Goal: Task Accomplishment & Management: Manage account settings

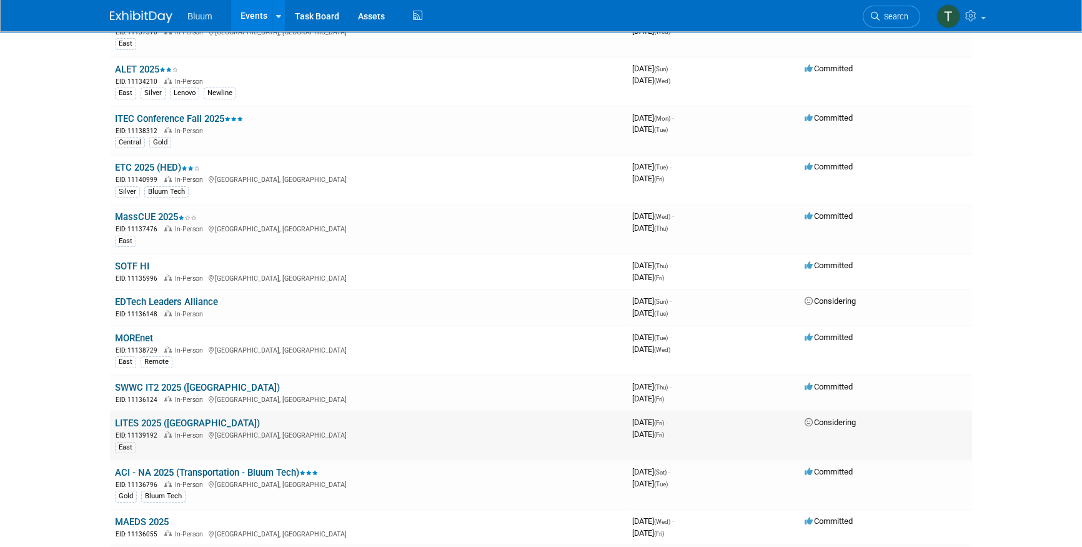
scroll to position [284, 0]
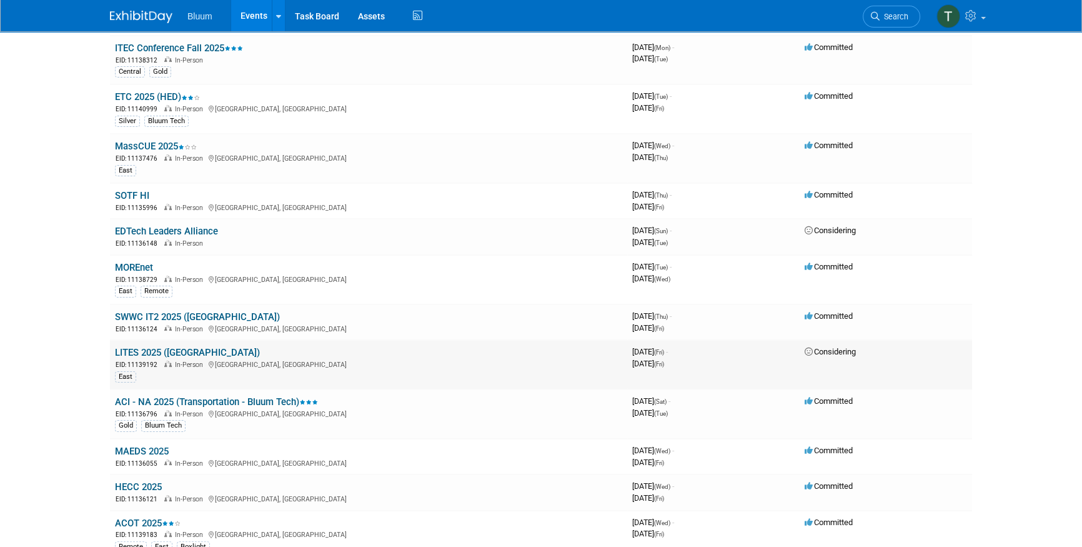
click at [154, 347] on link "LITES 2025 (NY)" at bounding box center [187, 352] width 145 height 11
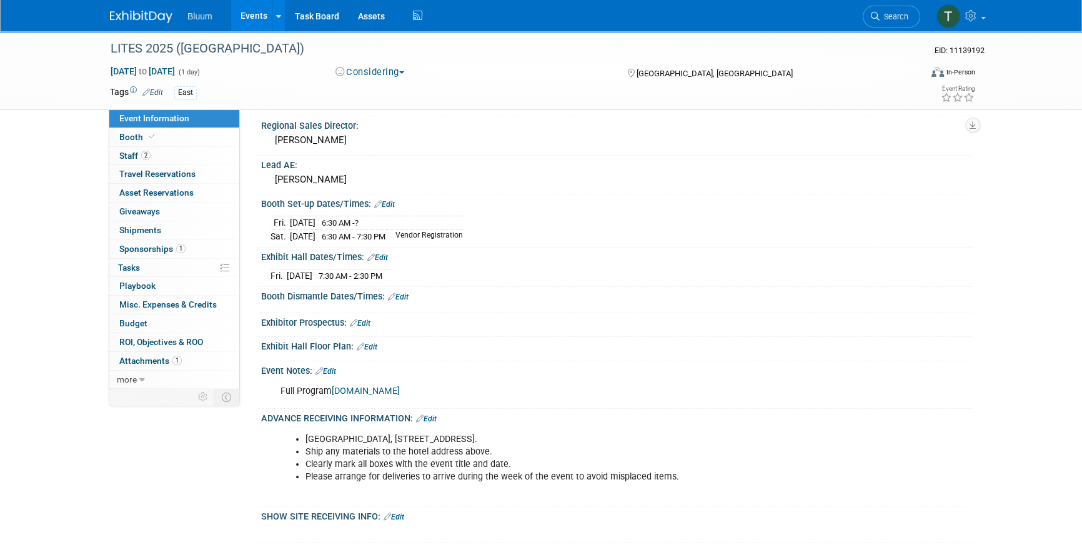
scroll to position [284, 0]
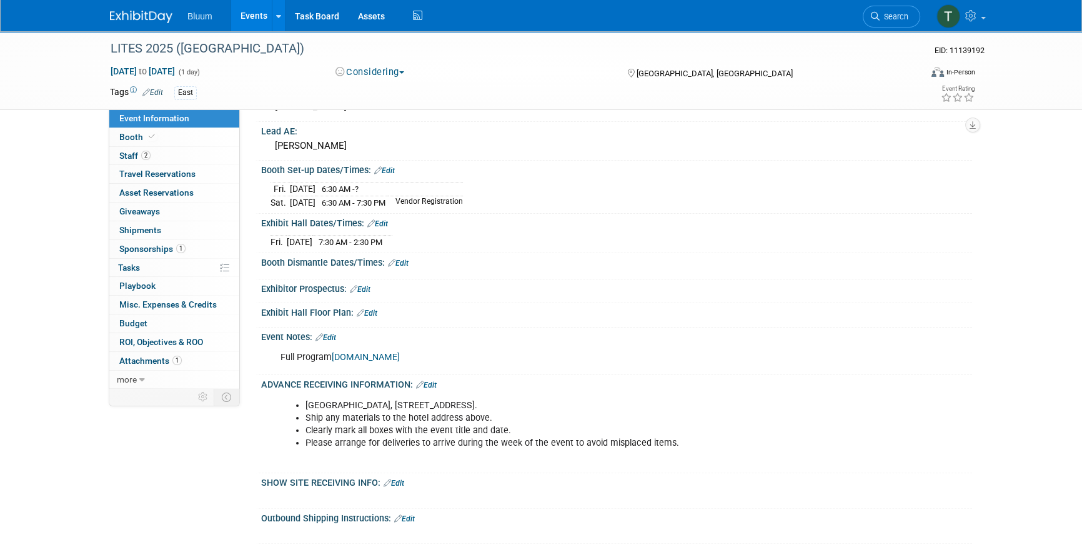
click at [391, 169] on link "Edit" at bounding box center [384, 170] width 21 height 9
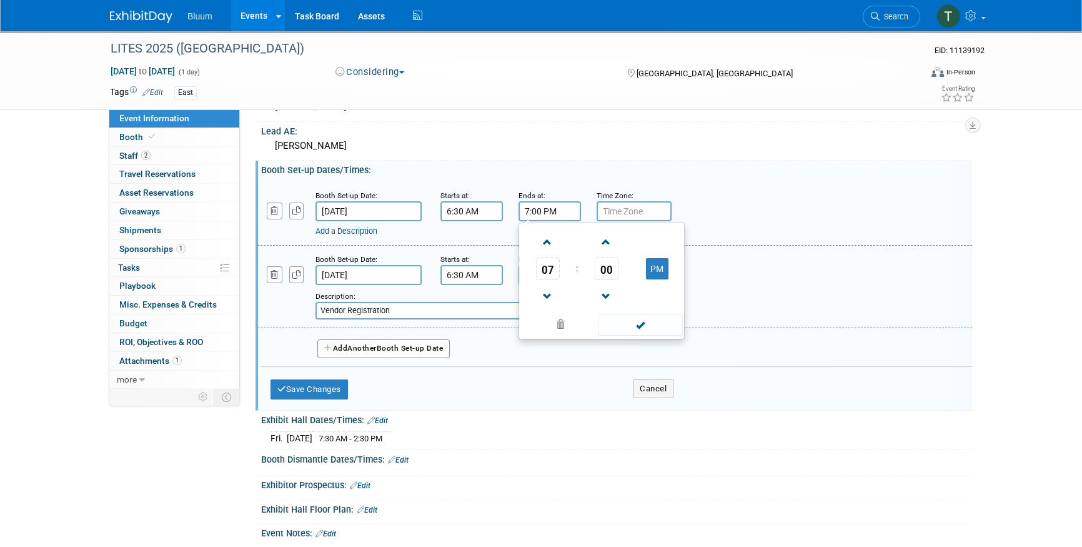
click at [530, 210] on input "7:00 PM" at bounding box center [550, 211] width 62 height 20
click at [537, 207] on input "7:00 PM" at bounding box center [550, 211] width 62 height 20
click at [606, 274] on span "00" at bounding box center [607, 268] width 24 height 22
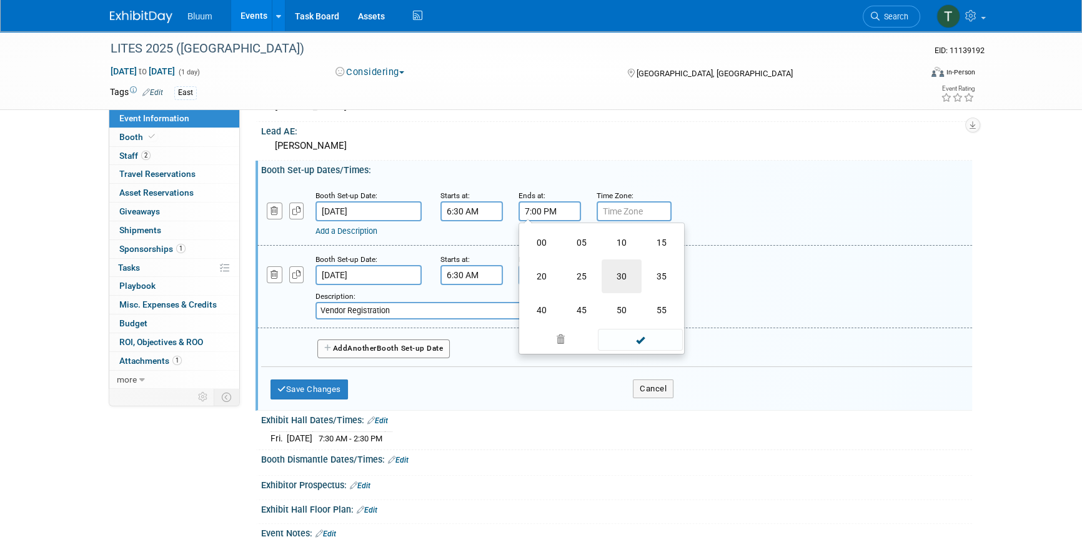
click at [622, 283] on td "30" at bounding box center [622, 276] width 40 height 34
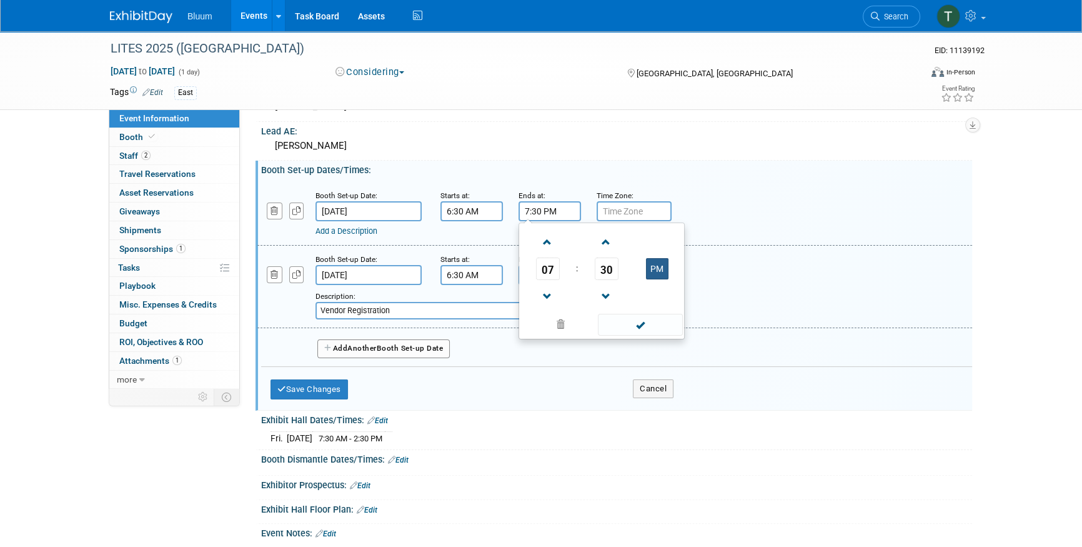
click at [660, 267] on button "PM" at bounding box center [657, 268] width 22 height 21
type input "7:30 AM"
click at [635, 326] on span at bounding box center [640, 325] width 84 height 22
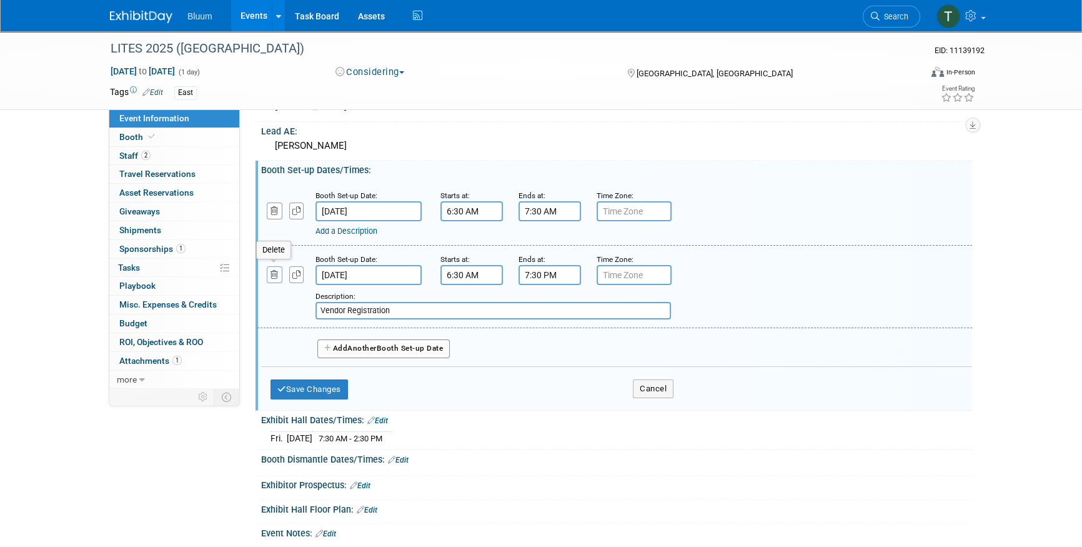
click at [273, 272] on icon "button" at bounding box center [275, 275] width 8 height 8
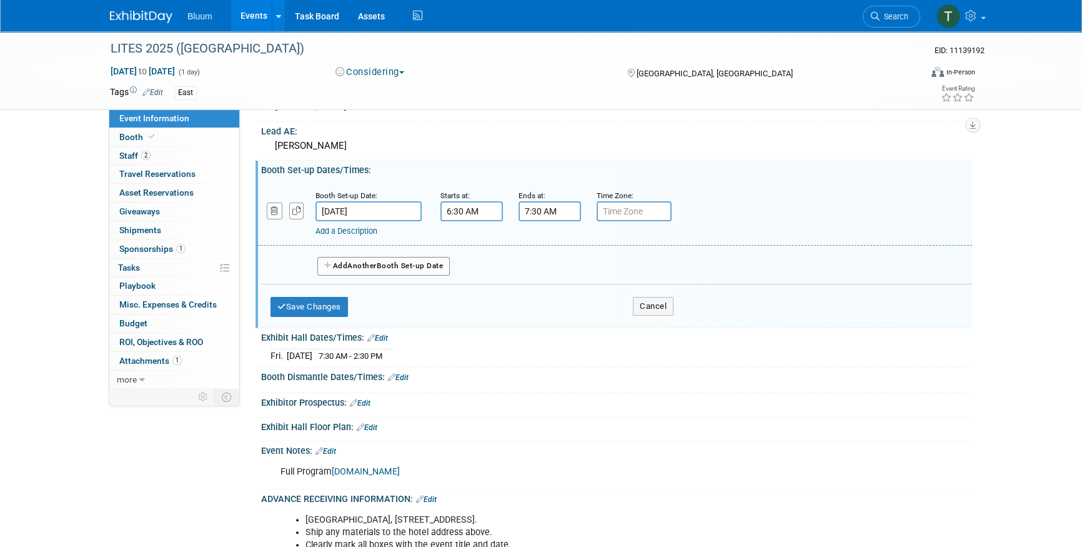
click at [625, 211] on input "text" at bounding box center [634, 211] width 75 height 20
type input "ET"
click at [286, 302] on button "Save Changes" at bounding box center [309, 307] width 77 height 20
